Goal: Contribute content: Add original content to the website for others to see

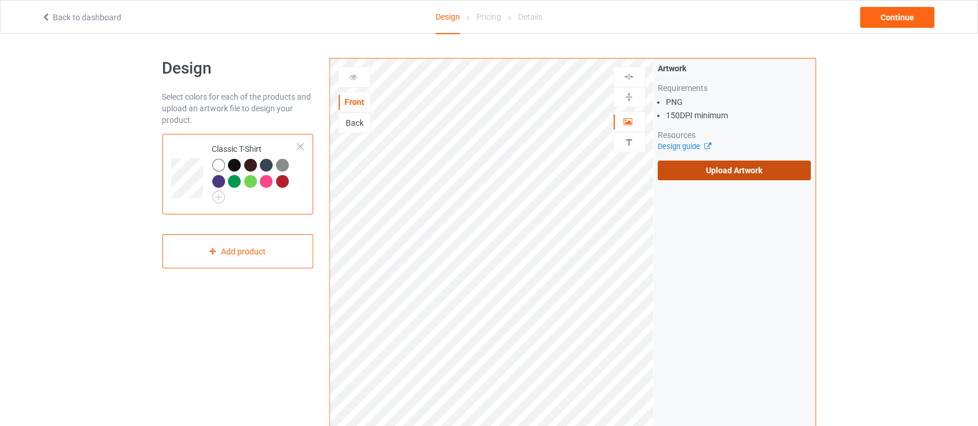
click at [719, 163] on label "Upload Artwork" at bounding box center [735, 171] width 154 height 20
click at [0, 0] on input "Upload Artwork" at bounding box center [0, 0] width 0 height 0
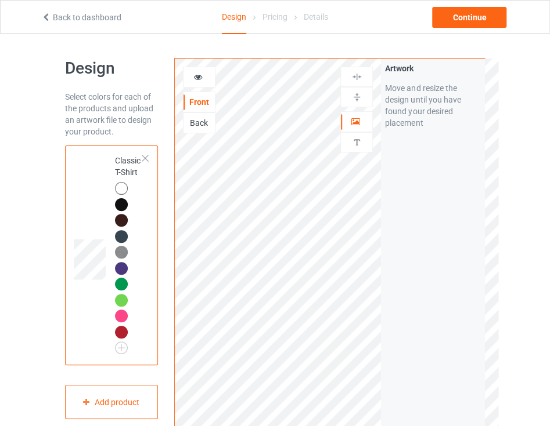
click at [0, 187] on div "Design Select colors for each of the products and upload an artwork file to des…" at bounding box center [275, 356] width 550 height 644
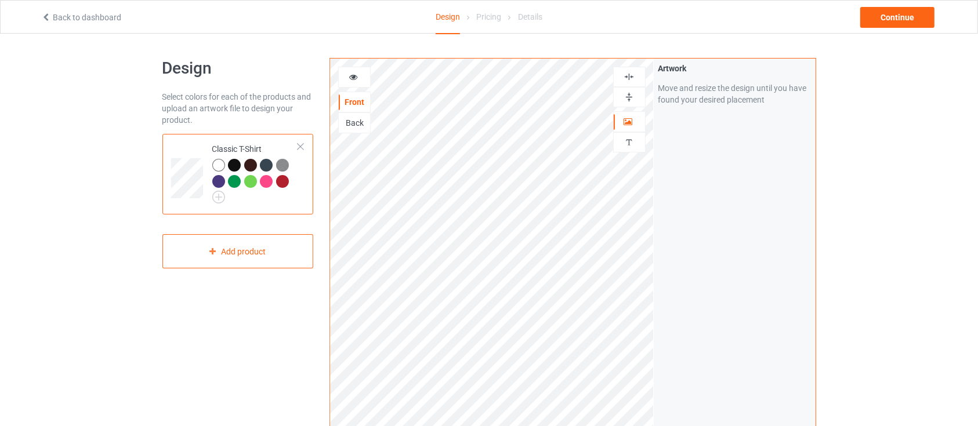
click at [907, 172] on div "Design Select colors for each of the products and upload an artwork file to des…" at bounding box center [489, 393] width 978 height 718
click at [934, 236] on div "Design Select colors for each of the products and upload an artwork file to des…" at bounding box center [489, 393] width 978 height 718
click at [854, 223] on div "Design Select colors for each of the products and upload an artwork file to des…" at bounding box center [489, 393] width 978 height 718
click at [898, 14] on div "Continue" at bounding box center [898, 17] width 74 height 21
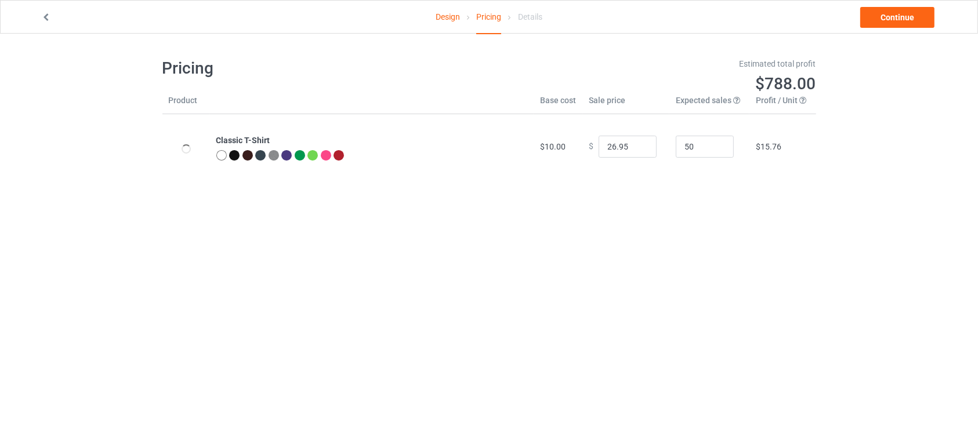
click at [0, 238] on body "Design Pricing Details Continue Pricing Estimated total profit $788.00 Product …" at bounding box center [489, 247] width 978 height 426
click at [909, 21] on link "Continue" at bounding box center [898, 17] width 74 height 21
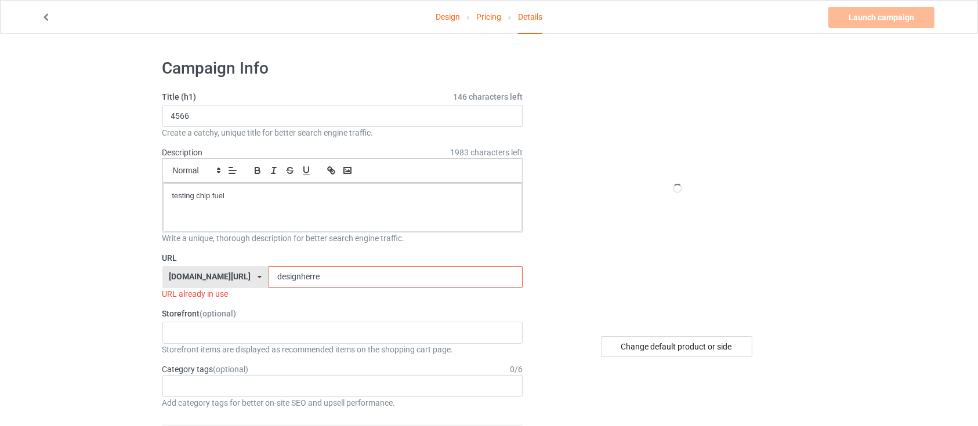
click at [49, 14] on icon at bounding box center [46, 16] width 10 height 8
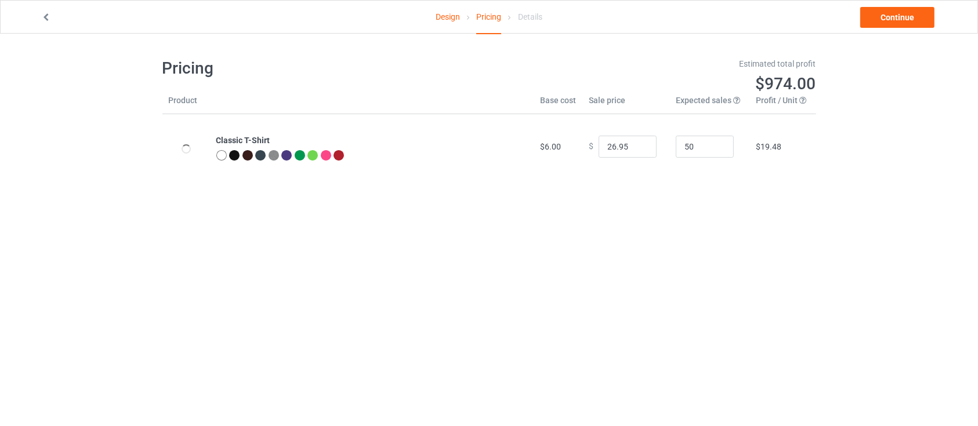
click at [49, 14] on icon at bounding box center [46, 16] width 10 height 8
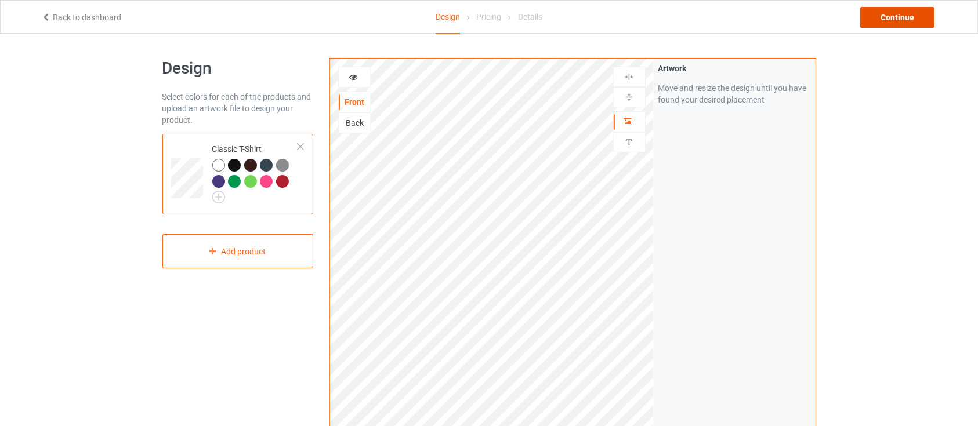
click at [910, 16] on div "Continue" at bounding box center [898, 17] width 74 height 21
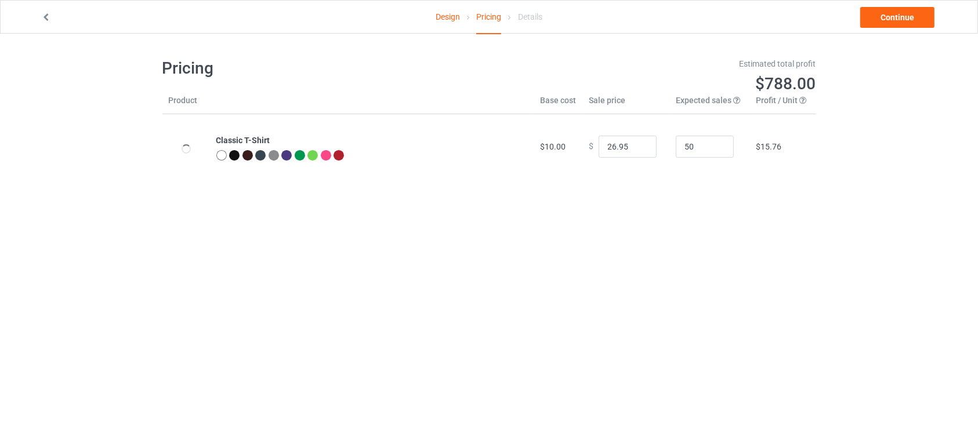
click at [50, 17] on icon at bounding box center [46, 16] width 10 height 8
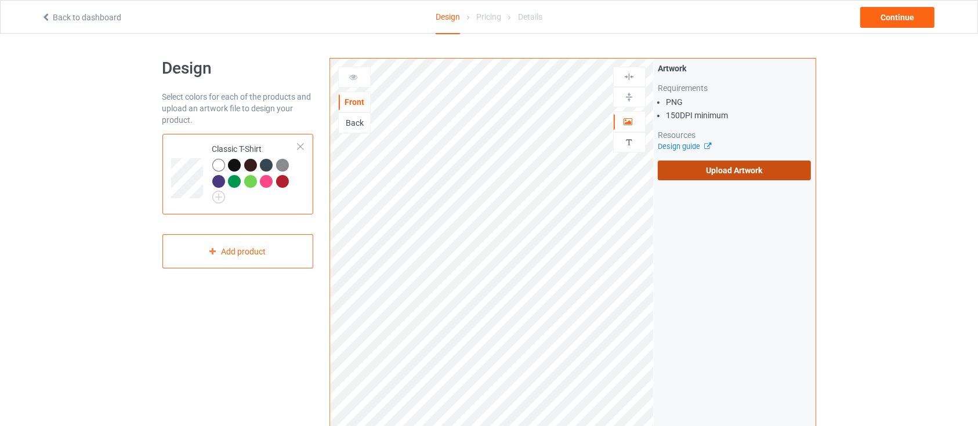
click at [729, 179] on label "Upload Artwork" at bounding box center [735, 171] width 154 height 20
click at [0, 0] on input "Upload Artwork" at bounding box center [0, 0] width 0 height 0
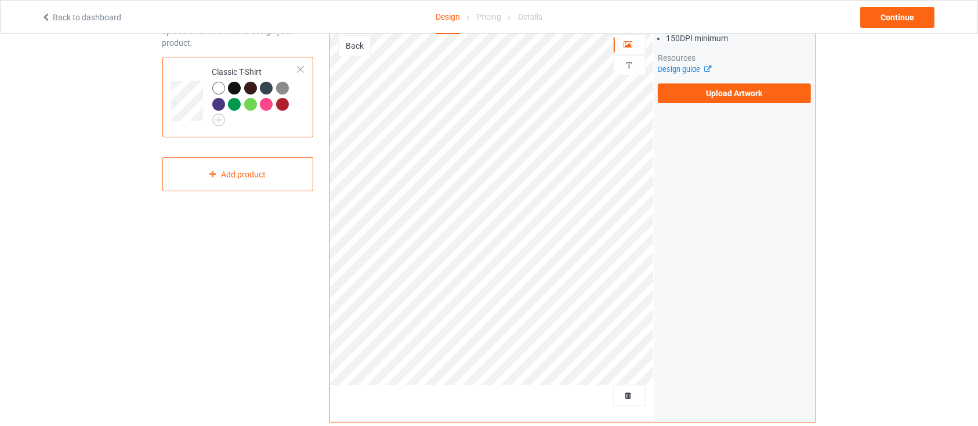
scroll to position [77, 0]
click at [713, 109] on div "Artwork Requirements PNG 150 DPI minimum Resources Design guide Upload Artwork" at bounding box center [735, 201] width 162 height 441
click at [715, 103] on label "Upload Artwork" at bounding box center [735, 94] width 154 height 20
click at [0, 0] on input "Upload Artwork" at bounding box center [0, 0] width 0 height 0
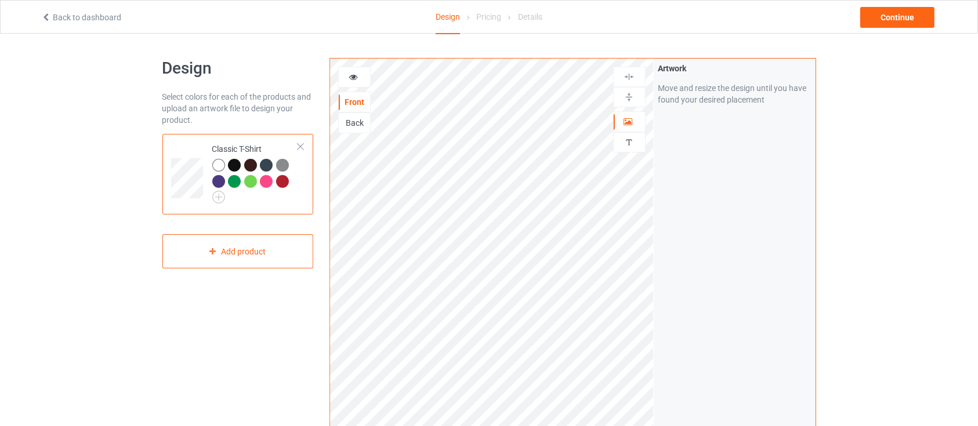
scroll to position [77, 0]
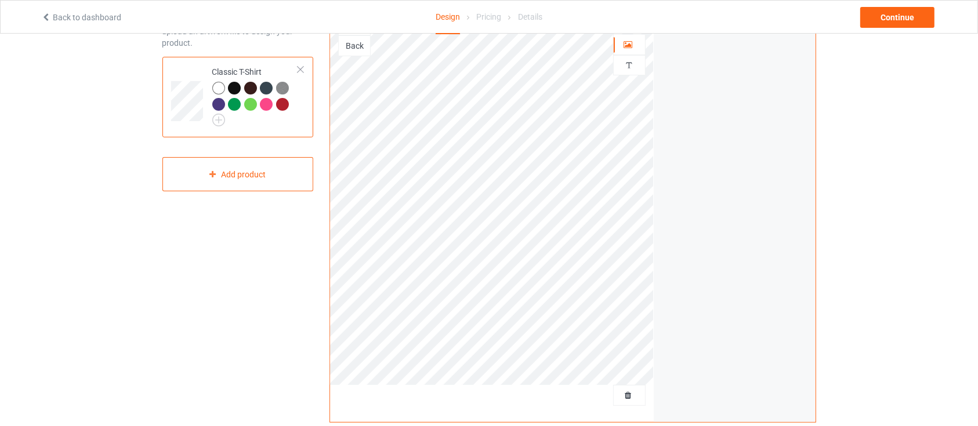
click at [844, 220] on div "Design Select colors for each of the products and upload an artwork file to des…" at bounding box center [489, 315] width 978 height 718
